Goal: Use online tool/utility: Utilize a website feature to perform a specific function

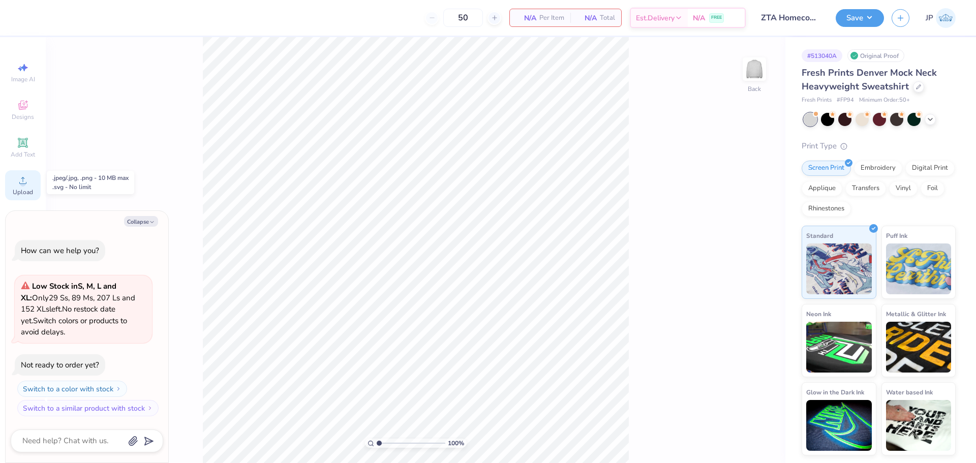
click at [22, 184] on circle at bounding box center [23, 184] width 6 height 6
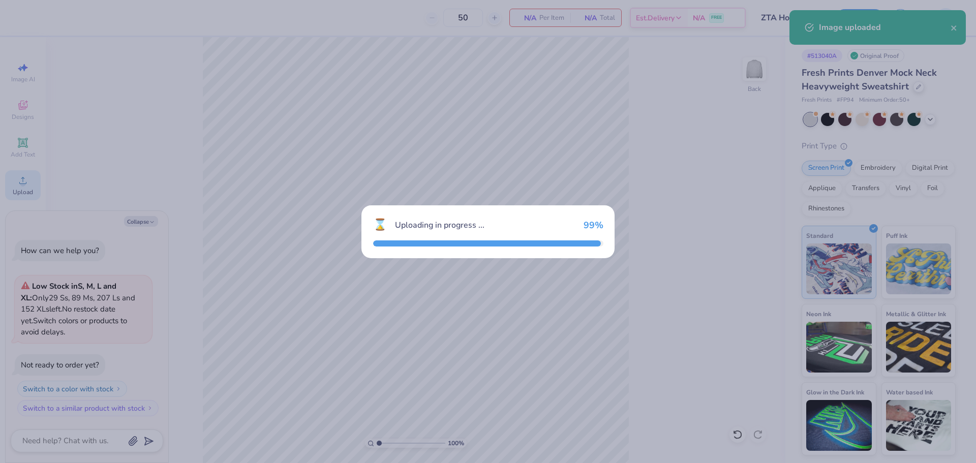
type textarea "x"
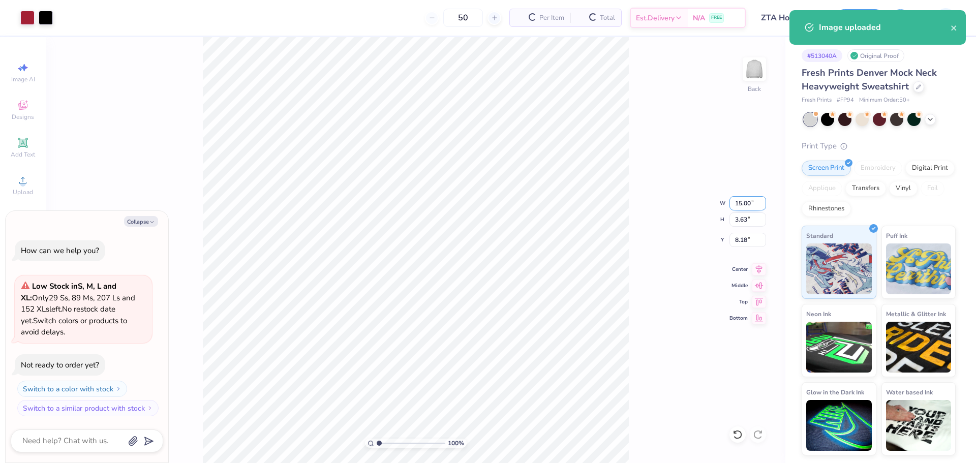
click at [747, 201] on input "15.00" at bounding box center [747, 203] width 37 height 14
click at [746, 201] on input "15.00" at bounding box center [747, 203] width 37 height 14
type input "3.5"
type textarea "x"
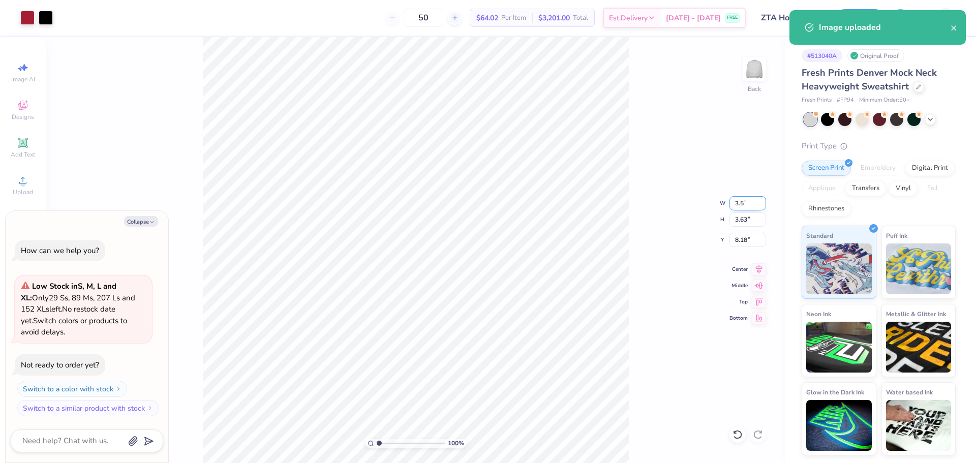
type input "3.50"
type input "0.85"
type input "9.58"
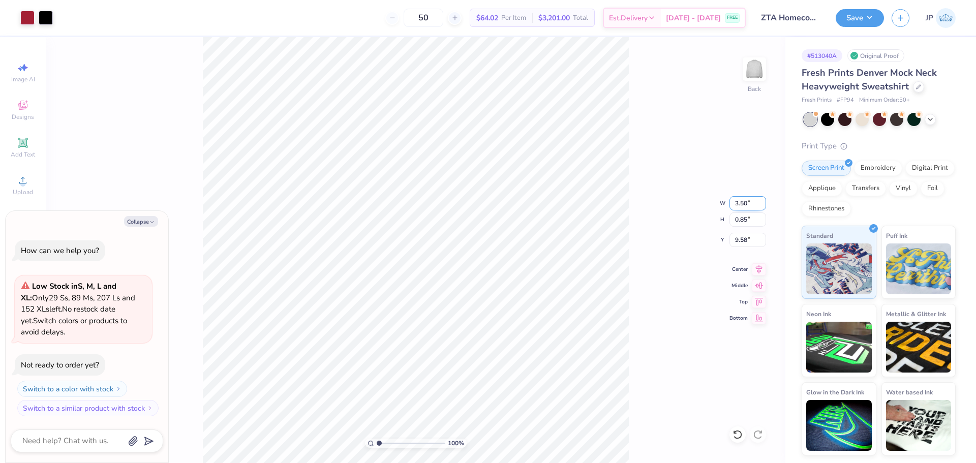
click at [742, 208] on input "3.50" at bounding box center [747, 203] width 37 height 14
type input "4"
type textarea "x"
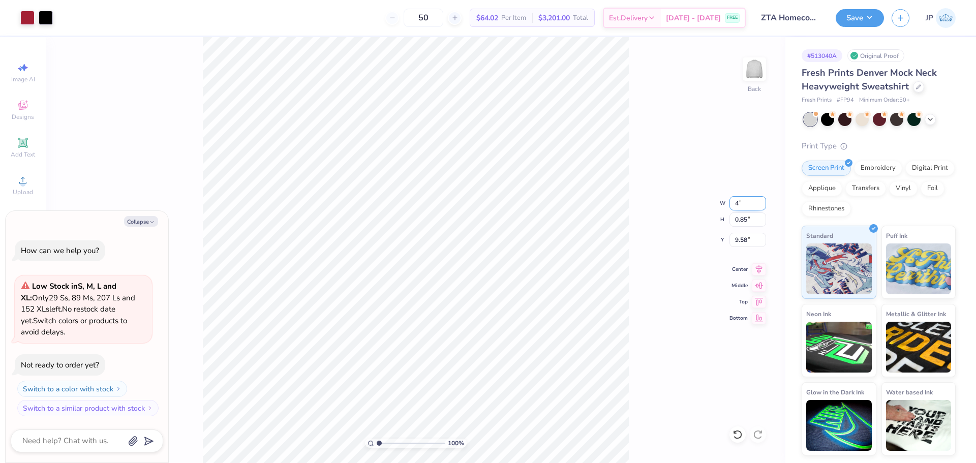
type input "4.00"
type input "0.97"
click at [738, 245] on input "9.52" at bounding box center [747, 240] width 37 height 14
type input "3"
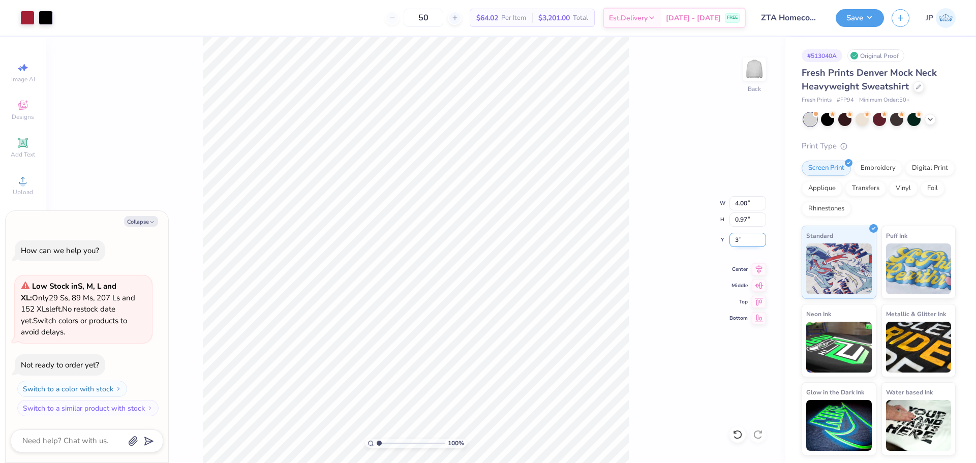
type textarea "x"
type input "3.00"
click at [762, 68] on img at bounding box center [754, 69] width 41 height 41
click at [25, 188] on span "Upload" at bounding box center [23, 192] width 20 height 8
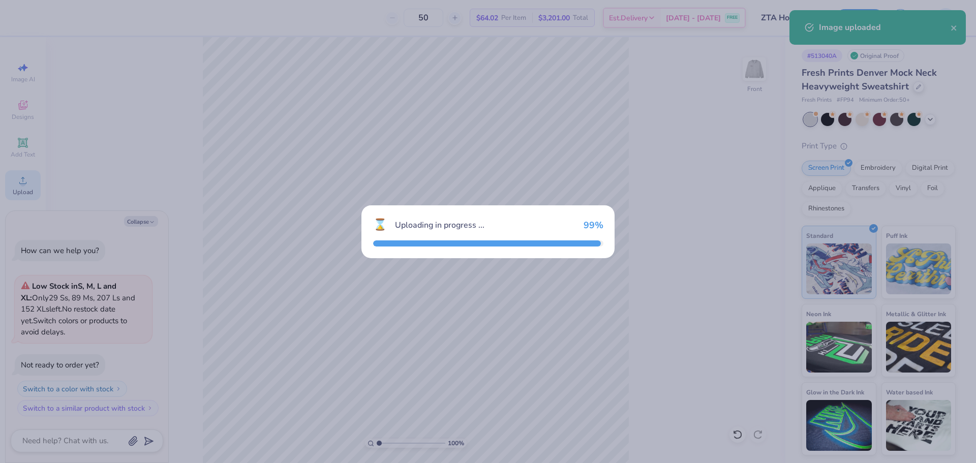
type textarea "x"
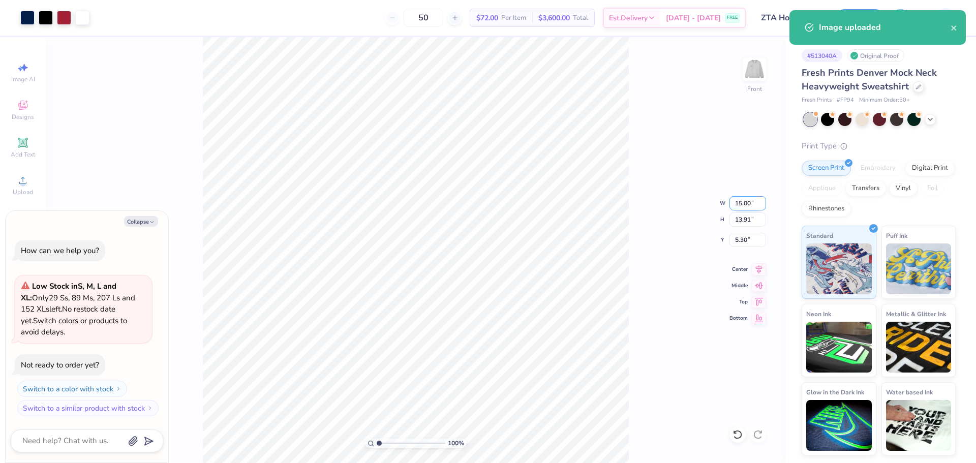
click at [743, 200] on input "15.00" at bounding box center [747, 203] width 37 height 14
type input "12.5"
type textarea "x"
type input "12.50"
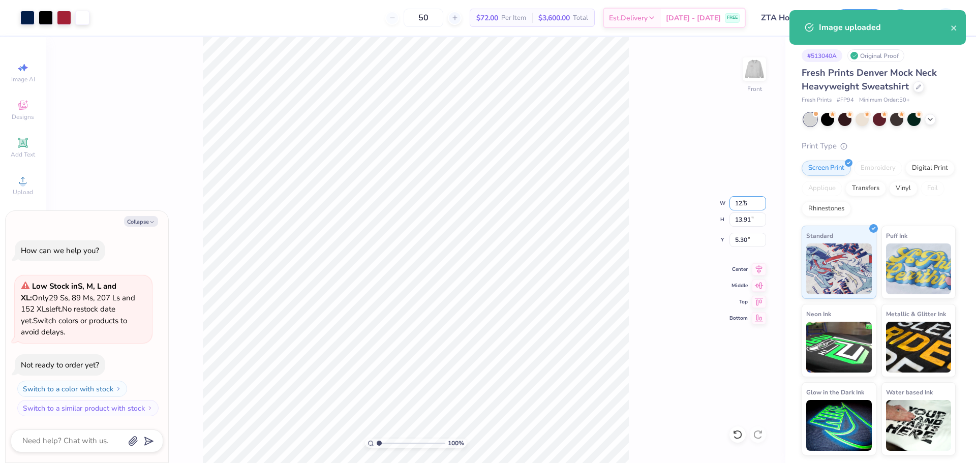
type input "11.59"
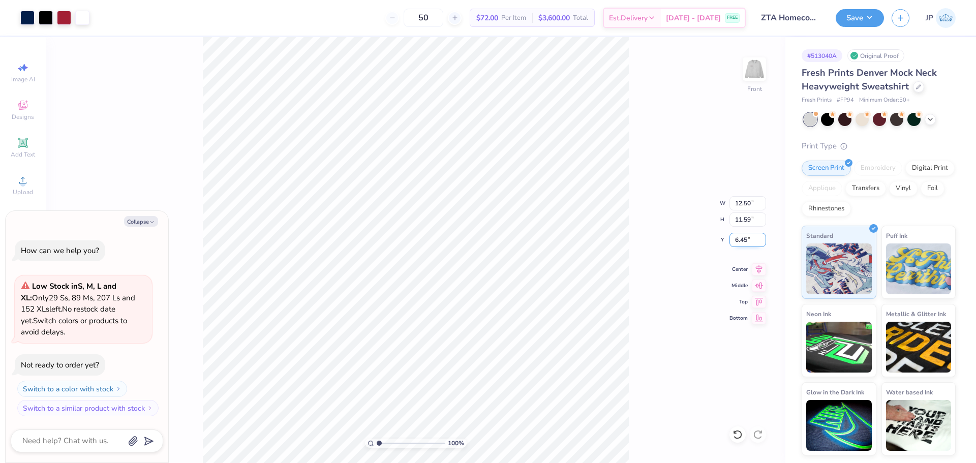
click at [742, 238] on input "6.45" at bounding box center [747, 240] width 37 height 14
type input "3"
type textarea "x"
type input "3.00"
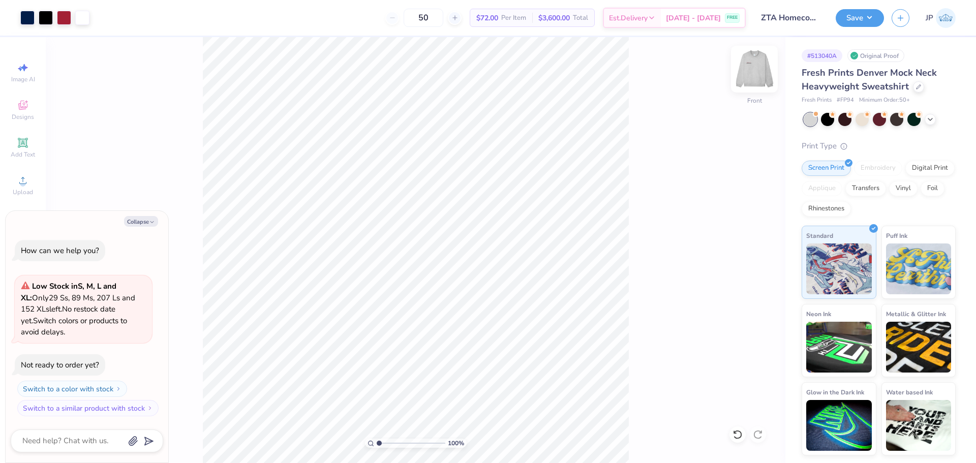
click at [758, 73] on img at bounding box center [754, 69] width 41 height 41
click at [749, 71] on img at bounding box center [754, 69] width 41 height 41
click at [868, 18] on button "Save" at bounding box center [859, 17] width 48 height 18
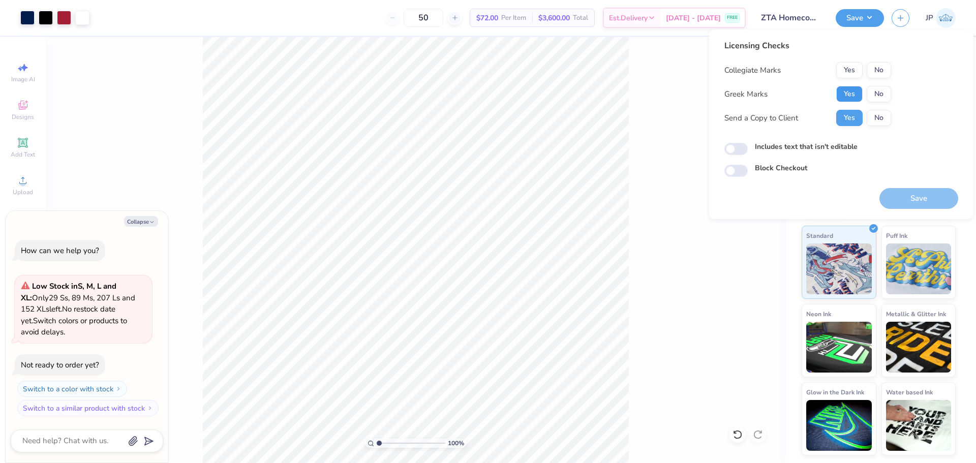
click at [854, 89] on button "Yes" at bounding box center [849, 94] width 26 height 16
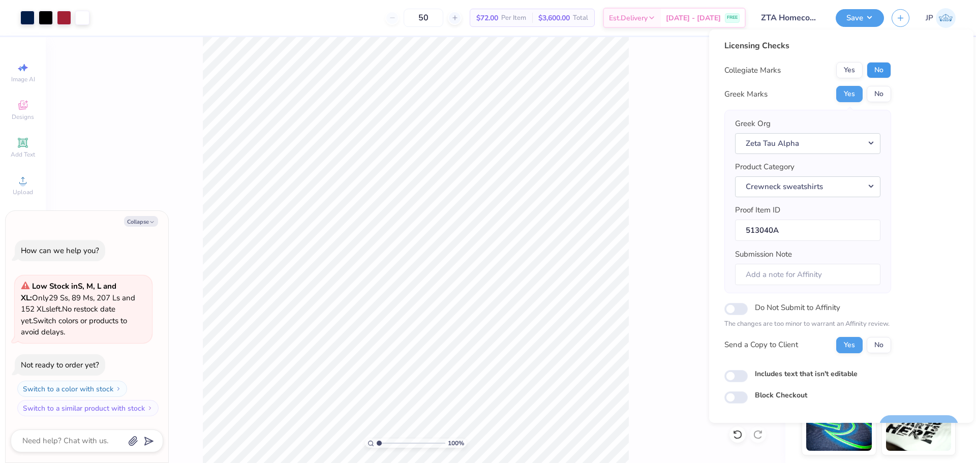
click at [882, 71] on button "No" at bounding box center [878, 70] width 24 height 16
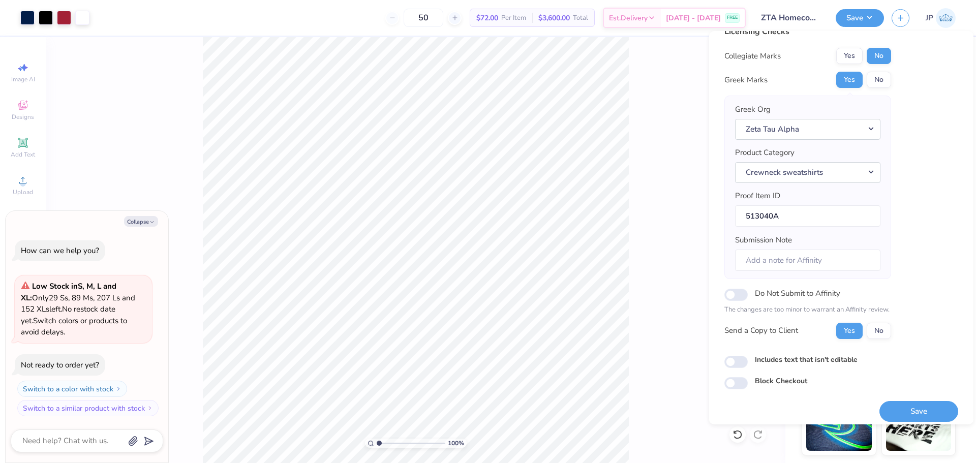
scroll to position [23, 0]
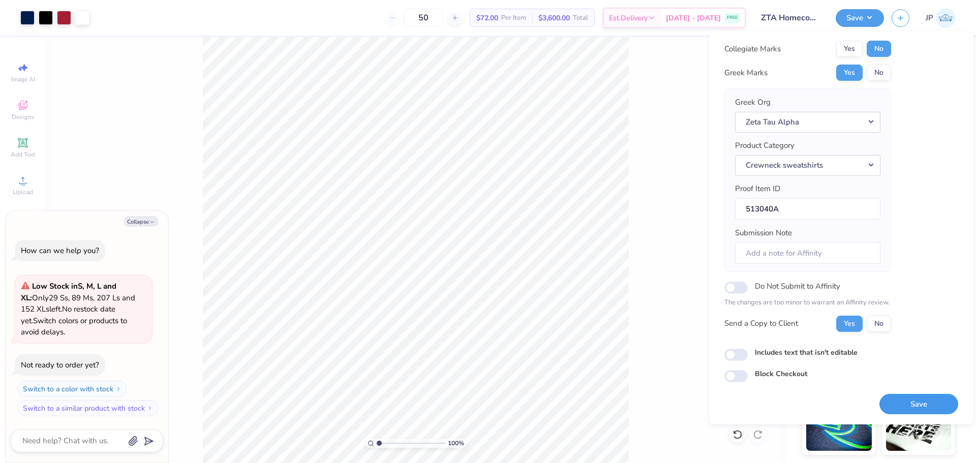
click at [912, 405] on button "Save" at bounding box center [918, 404] width 79 height 21
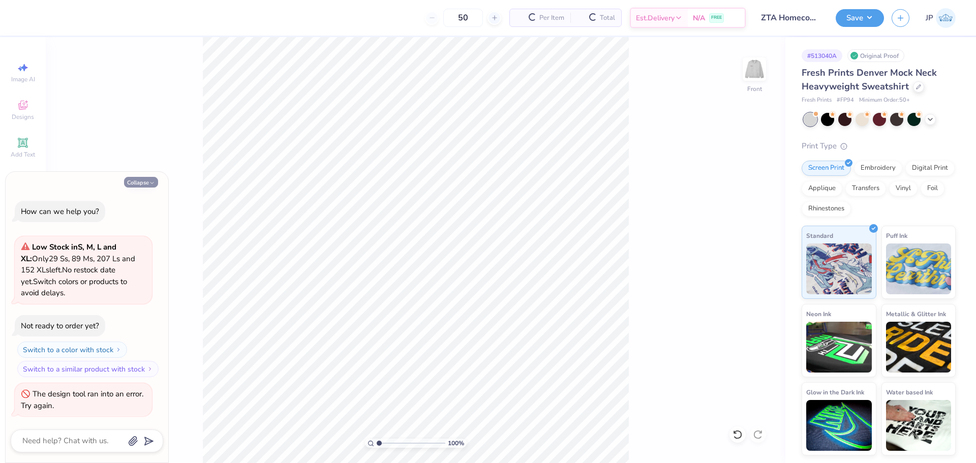
click at [140, 183] on button "Collapse" at bounding box center [141, 182] width 34 height 11
type textarea "x"
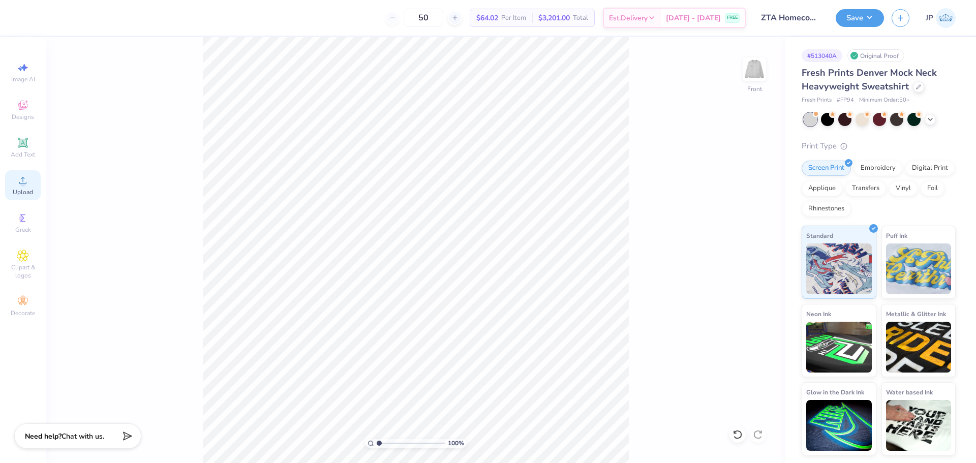
click at [29, 191] on span "Upload" at bounding box center [23, 192] width 20 height 8
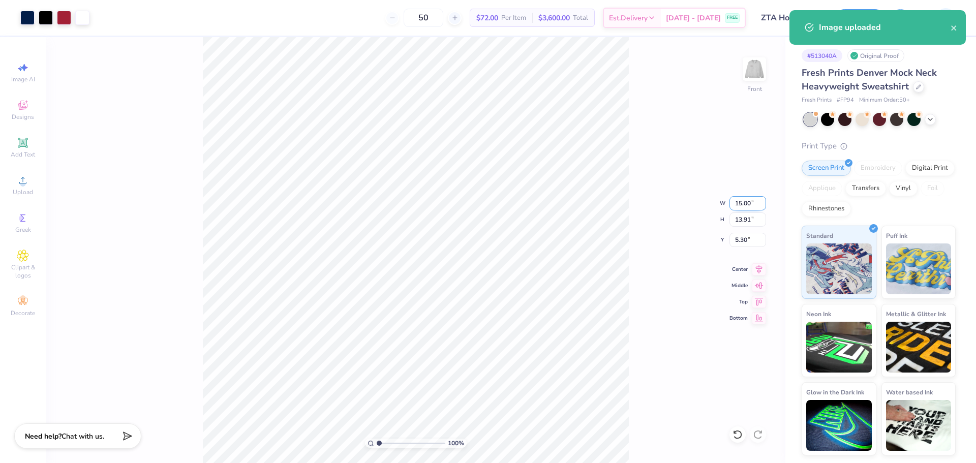
click at [742, 208] on input "15.00" at bounding box center [747, 203] width 37 height 14
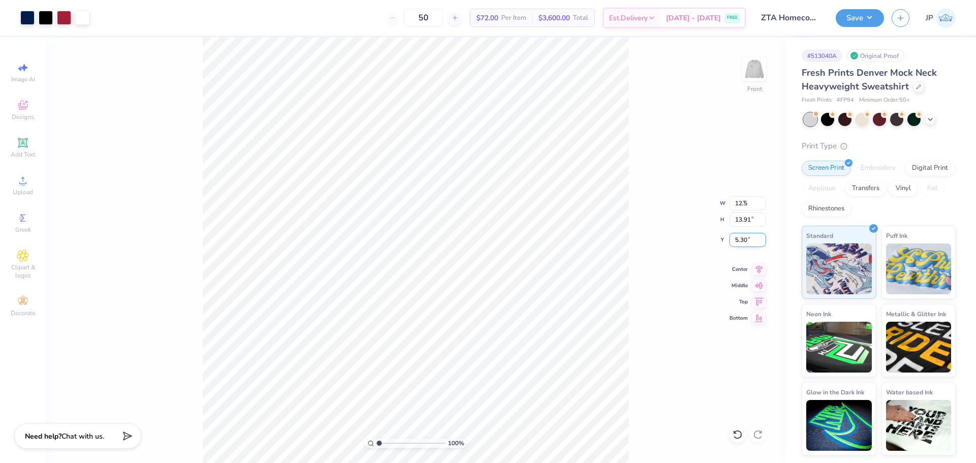
click at [749, 238] on input "5.30" at bounding box center [747, 240] width 37 height 14
type input "12.50"
type input "11.59"
click at [749, 238] on input "6.45" at bounding box center [747, 240] width 37 height 14
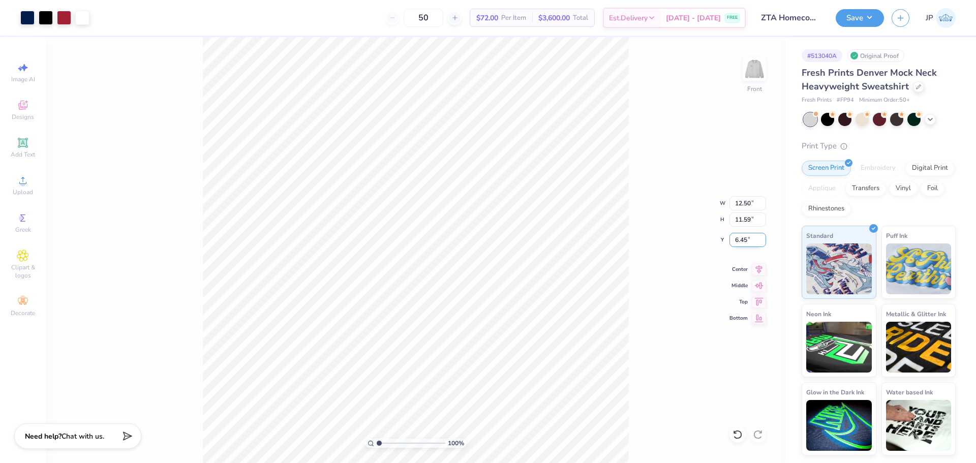
click at [745, 238] on input "6.45" at bounding box center [747, 240] width 37 height 14
type input "3.00"
click at [393, 443] on input "range" at bounding box center [410, 442] width 69 height 9
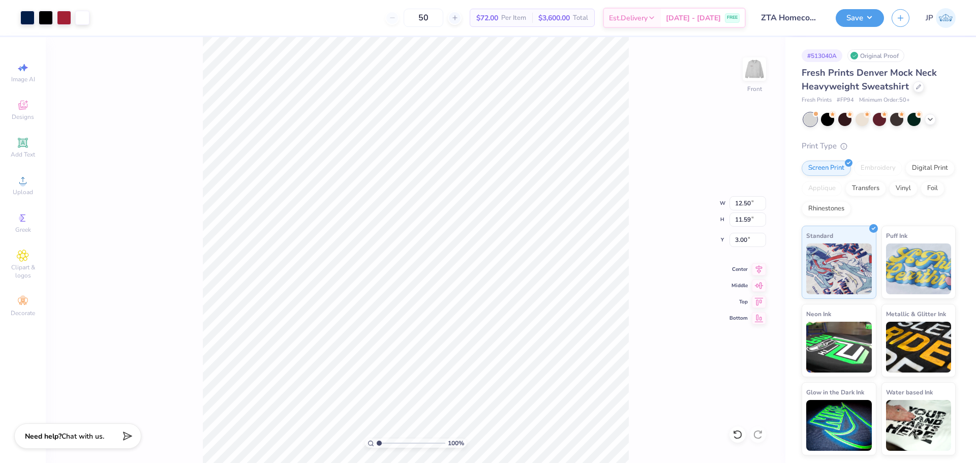
drag, startPoint x: 395, startPoint y: 444, endPoint x: 361, endPoint y: 444, distance: 34.0
type input "1"
click at [376, 444] on input "range" at bounding box center [410, 442] width 69 height 9
click at [873, 11] on button "Save" at bounding box center [859, 17] width 48 height 18
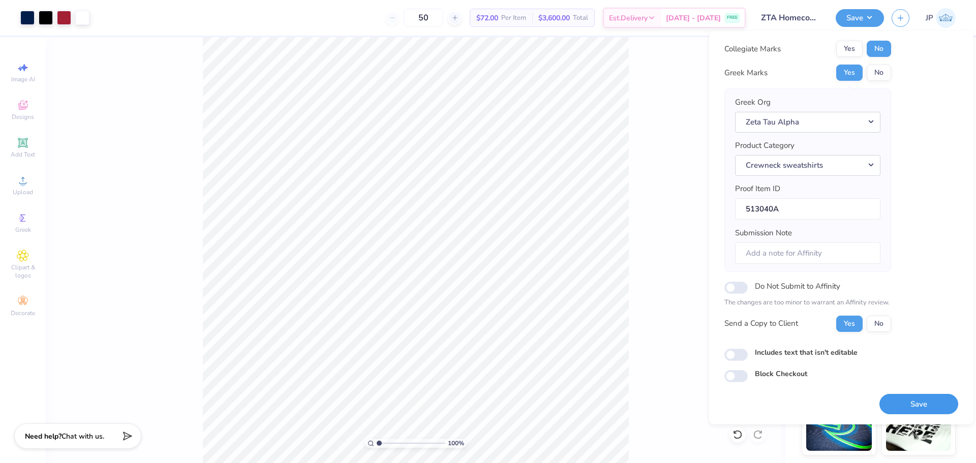
click at [915, 404] on button "Save" at bounding box center [918, 404] width 79 height 21
